Goal: Information Seeking & Learning: Learn about a topic

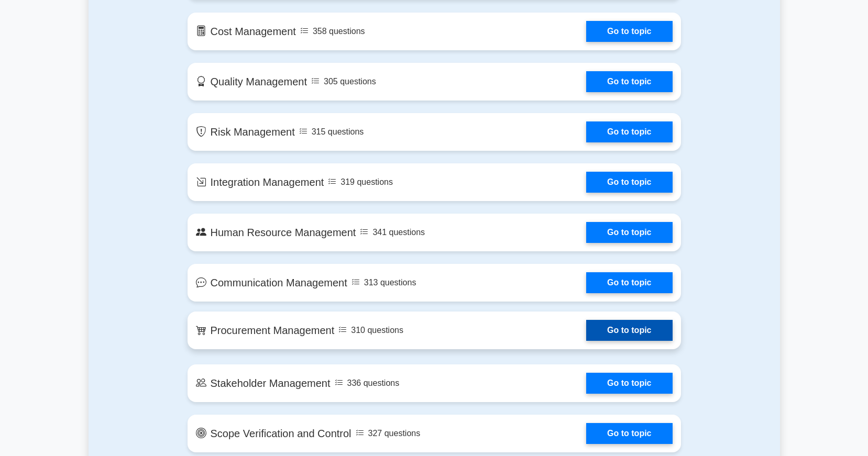
scroll to position [722, 0]
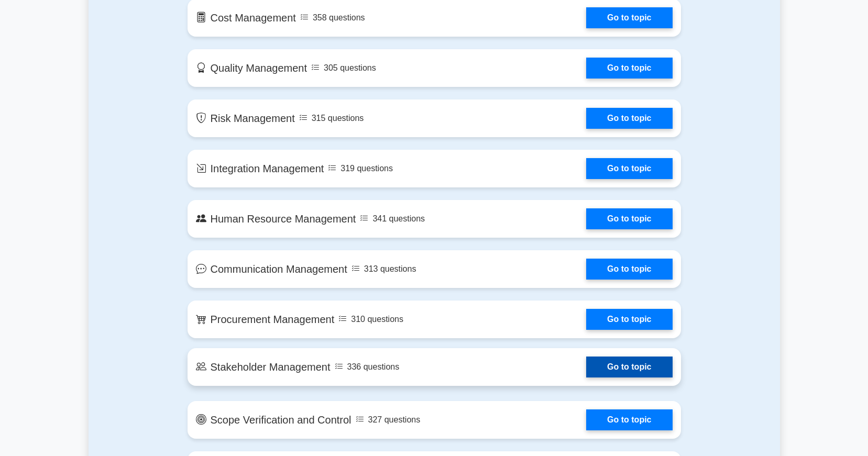
click at [640, 360] on link "Go to topic" at bounding box center [629, 367] width 86 height 21
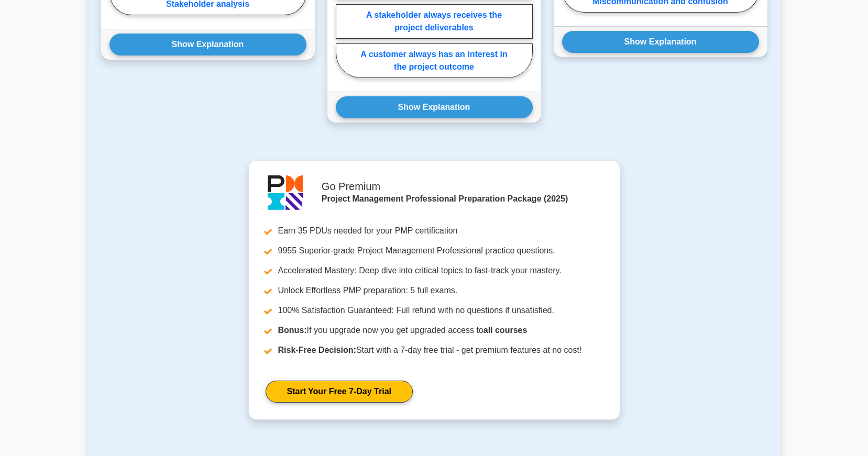
scroll to position [1164, 0]
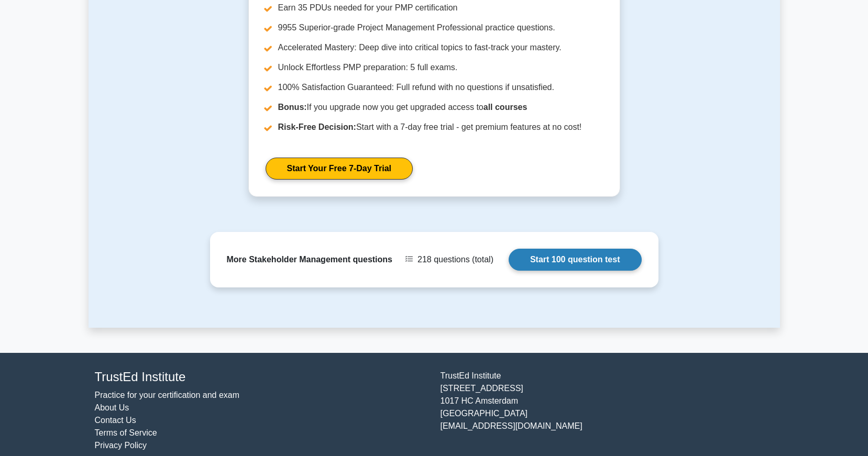
click at [600, 250] on link "Start 100 question test" at bounding box center [575, 260] width 133 height 22
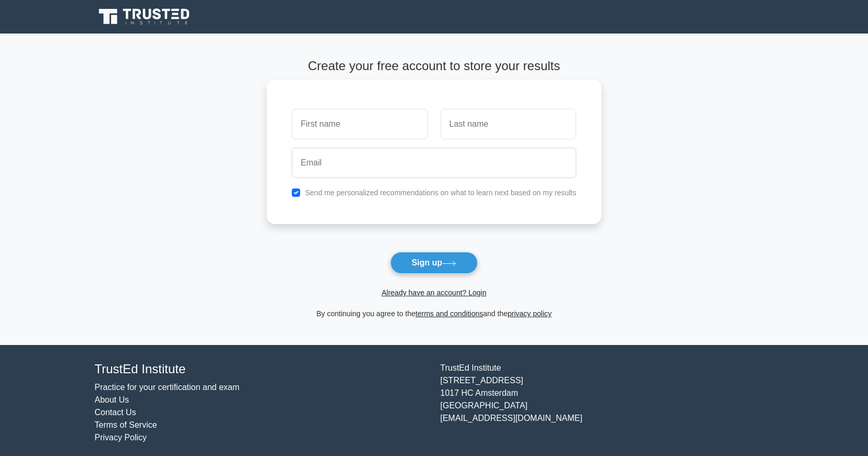
click at [397, 127] on input "text" at bounding box center [360, 124] width 136 height 30
type input "Gaurie"
click at [486, 130] on input "text" at bounding box center [509, 124] width 136 height 30
click at [468, 117] on input "Aggarwal" at bounding box center [509, 124] width 136 height 30
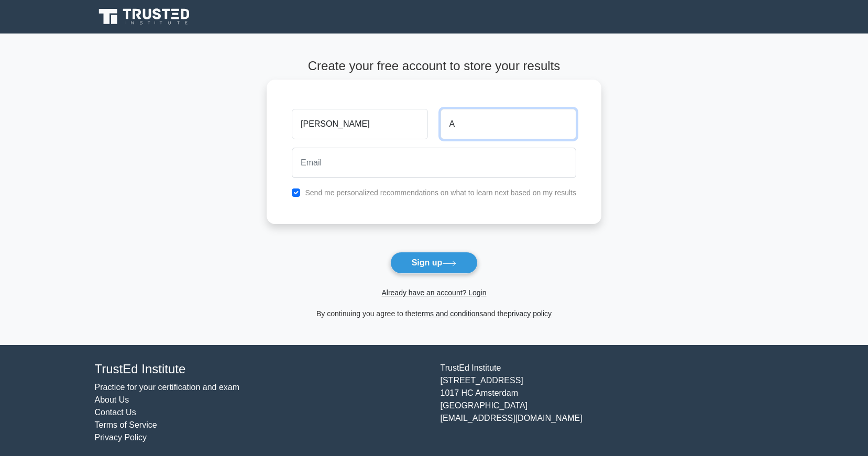
type input "A"
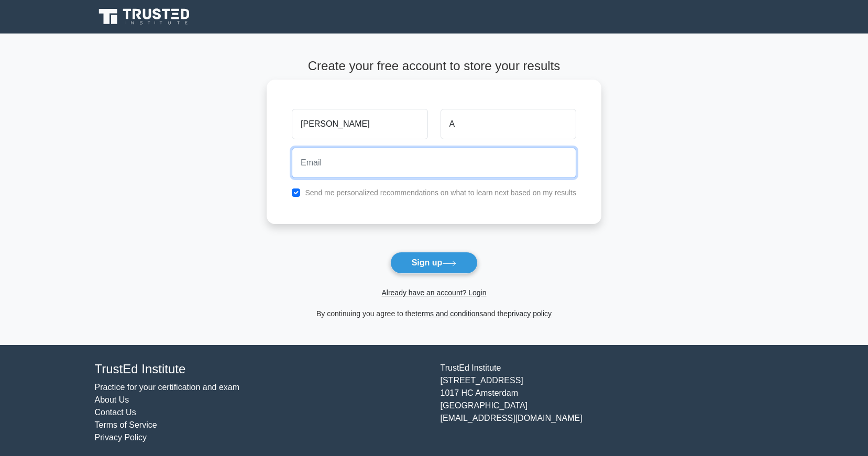
click at [467, 155] on input "email" at bounding box center [434, 163] width 284 height 30
type input "gaurie.a@gmail.com"
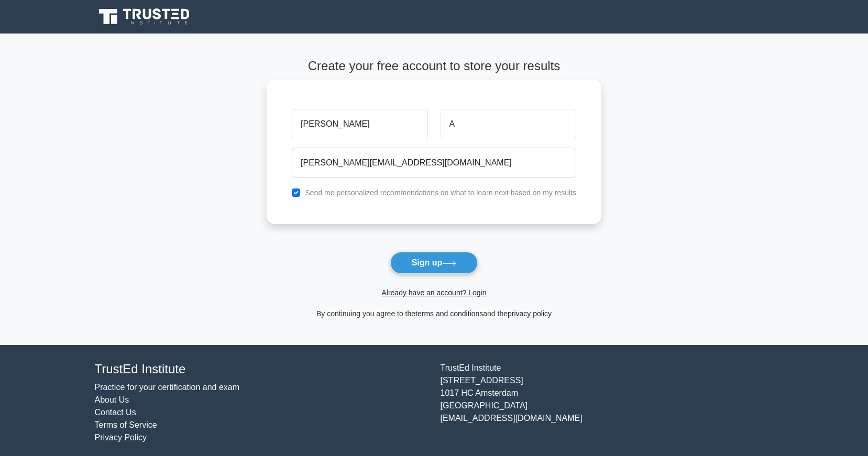
click at [460, 197] on label "Send me personalized recommendations on what to learn next based on my results" at bounding box center [440, 193] width 271 height 8
click at [461, 189] on label "Send me personalized recommendations on what to learn next based on my results" at bounding box center [440, 193] width 271 height 8
click at [299, 194] on input "checkbox" at bounding box center [296, 193] width 8 height 8
checkbox input "false"
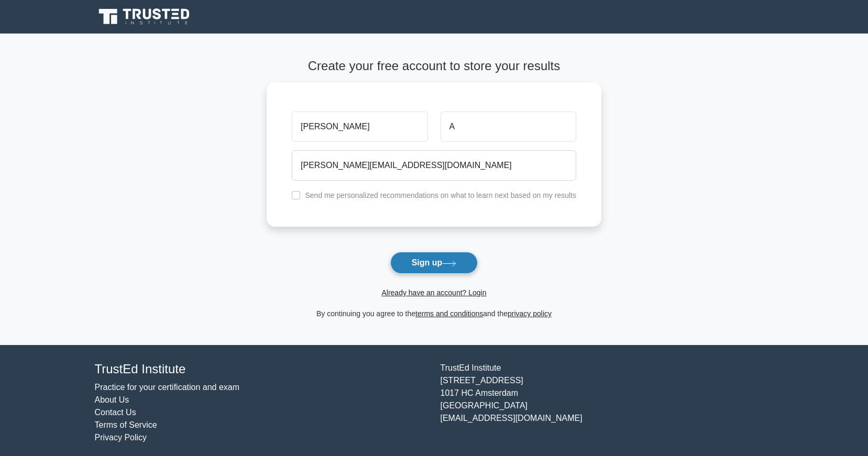
click at [445, 268] on button "Sign up" at bounding box center [434, 263] width 88 height 22
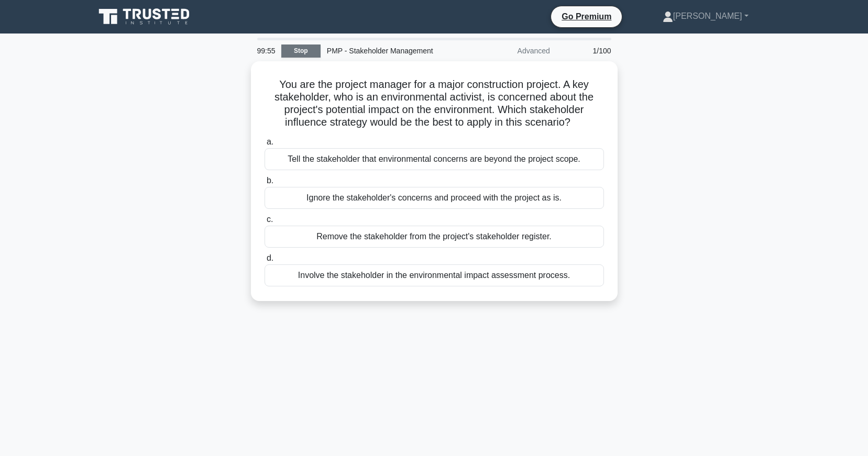
click at [310, 51] on link "Stop" at bounding box center [300, 51] width 39 height 13
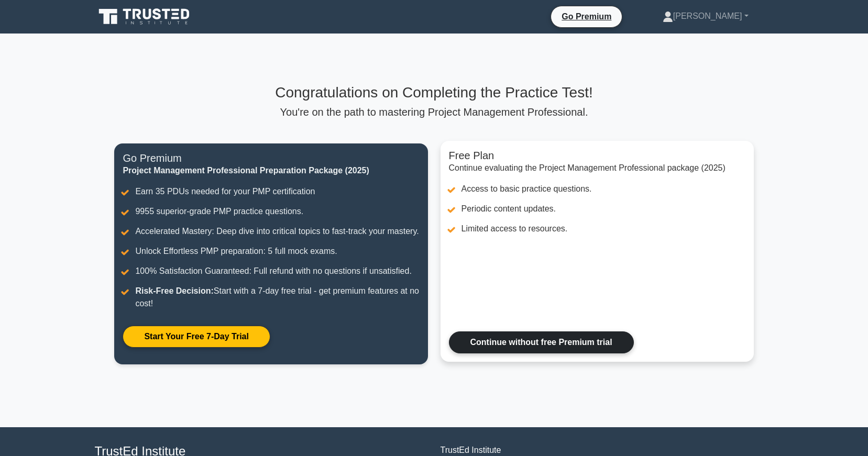
click at [590, 349] on link "Continue without free Premium trial" at bounding box center [541, 343] width 185 height 22
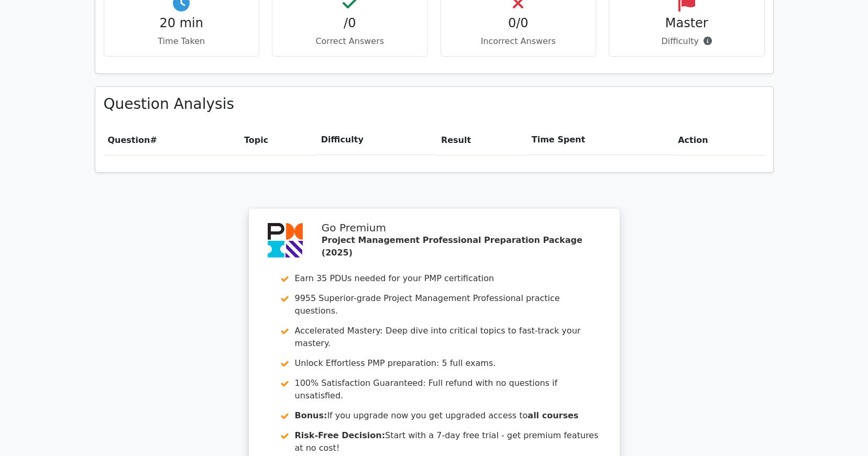
scroll to position [897, 0]
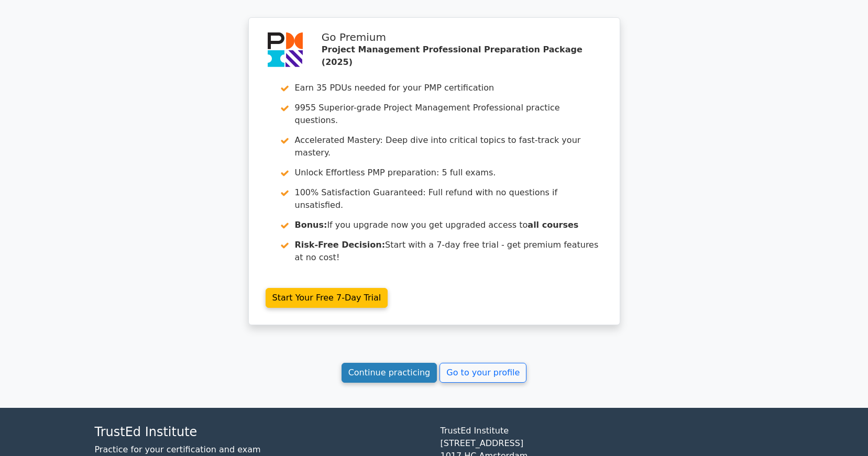
click at [411, 363] on link "Continue practicing" at bounding box center [390, 373] width 96 height 20
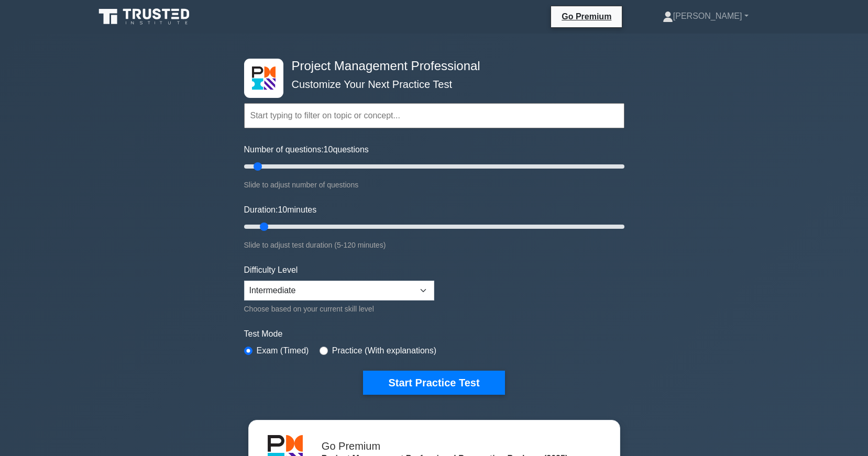
click at [320, 124] on input "text" at bounding box center [434, 115] width 380 height 25
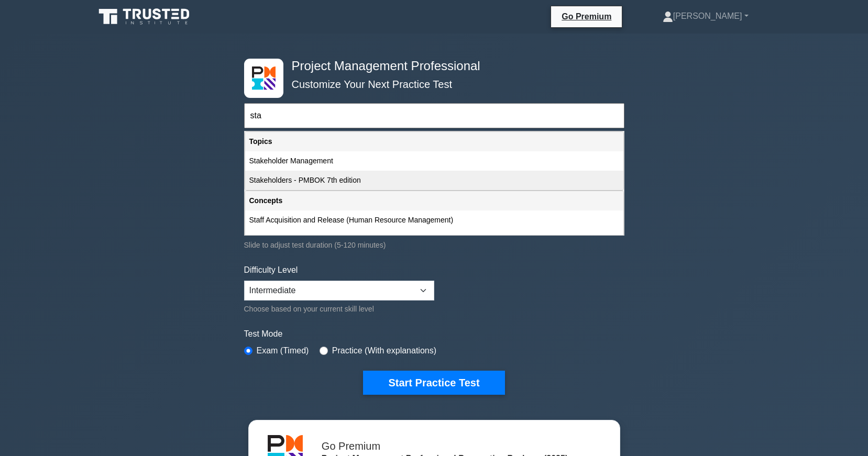
click at [338, 181] on div "Stakeholders - PMBOK 7th edition" at bounding box center [434, 180] width 378 height 19
type input "Stakeholders - PMBOK 7th edition"
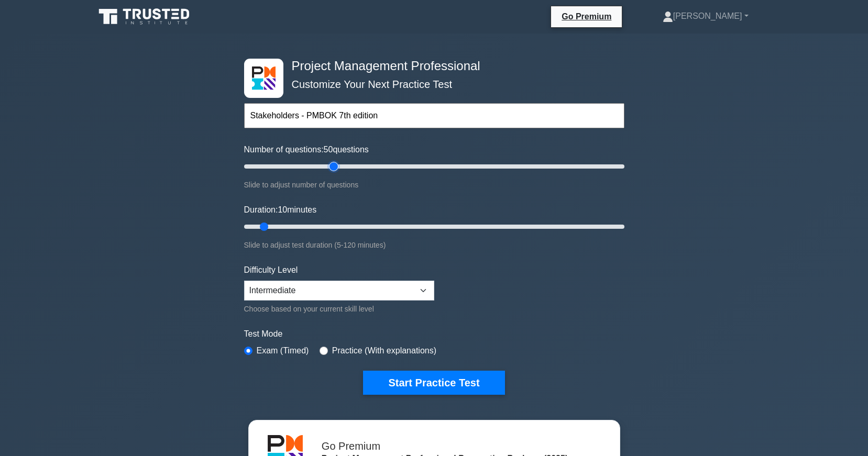
drag, startPoint x: 260, startPoint y: 164, endPoint x: 335, endPoint y: 167, distance: 75.0
type input "50"
click at [335, 167] on input "Number of questions: 50 questions" at bounding box center [434, 166] width 380 height 13
